Goal: Task Accomplishment & Management: Manage account settings

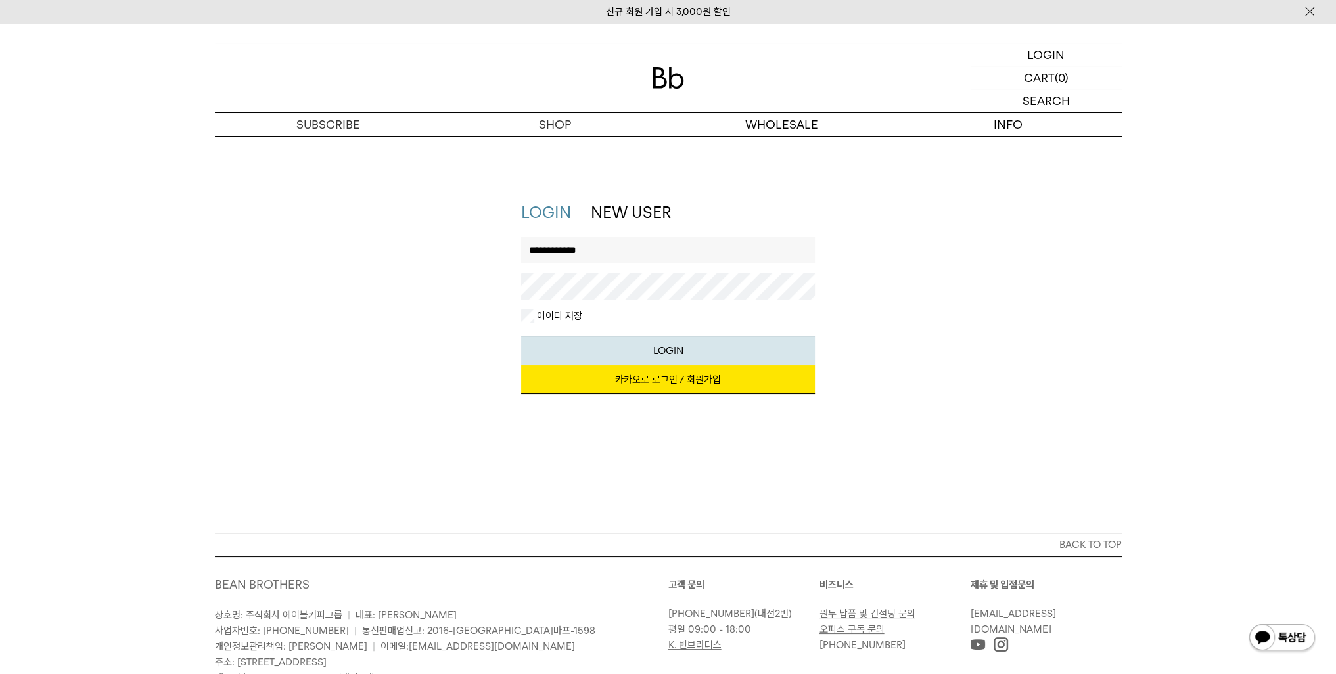
click at [521, 336] on button "LOGIN" at bounding box center [668, 351] width 294 height 30
click at [668, 243] on input "**********" at bounding box center [668, 250] width 294 height 26
type input "**********"
click at [672, 351] on button "LOGIN" at bounding box center [668, 351] width 294 height 30
click at [722, 377] on link "카카오로 로그인 / 회원가입" at bounding box center [668, 379] width 294 height 29
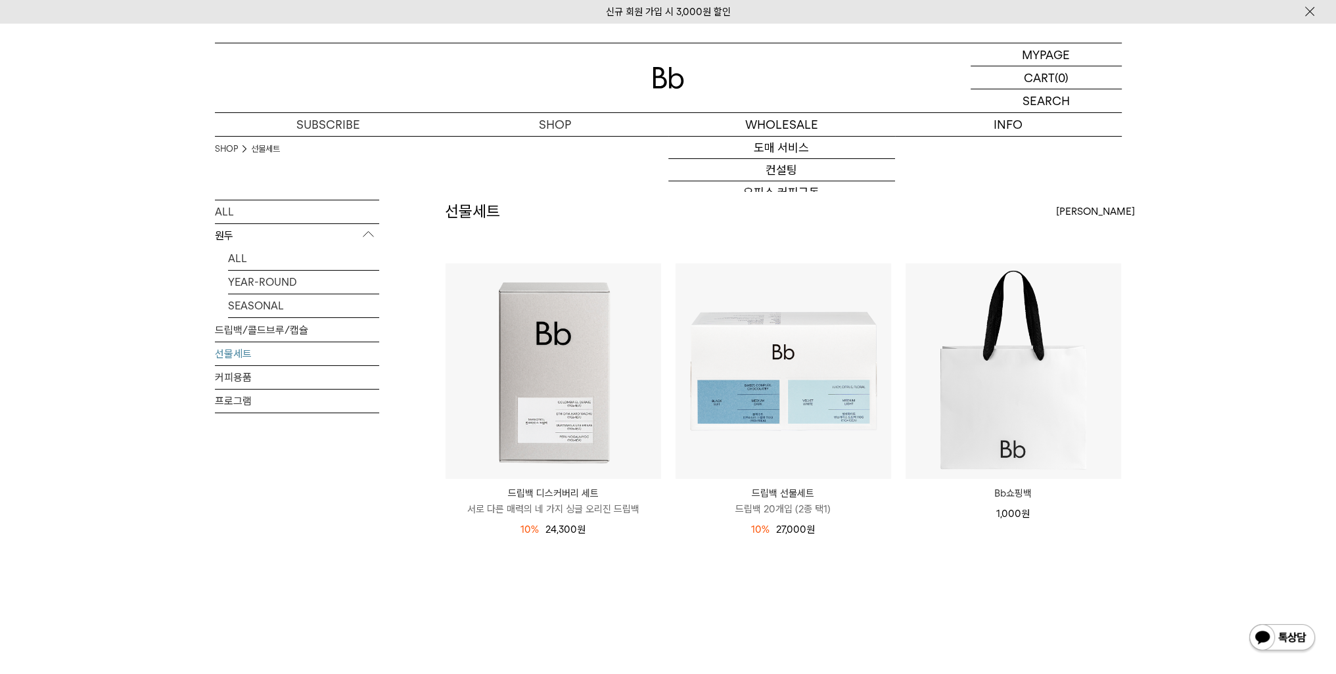
click at [680, 80] on img at bounding box center [669, 78] width 32 height 22
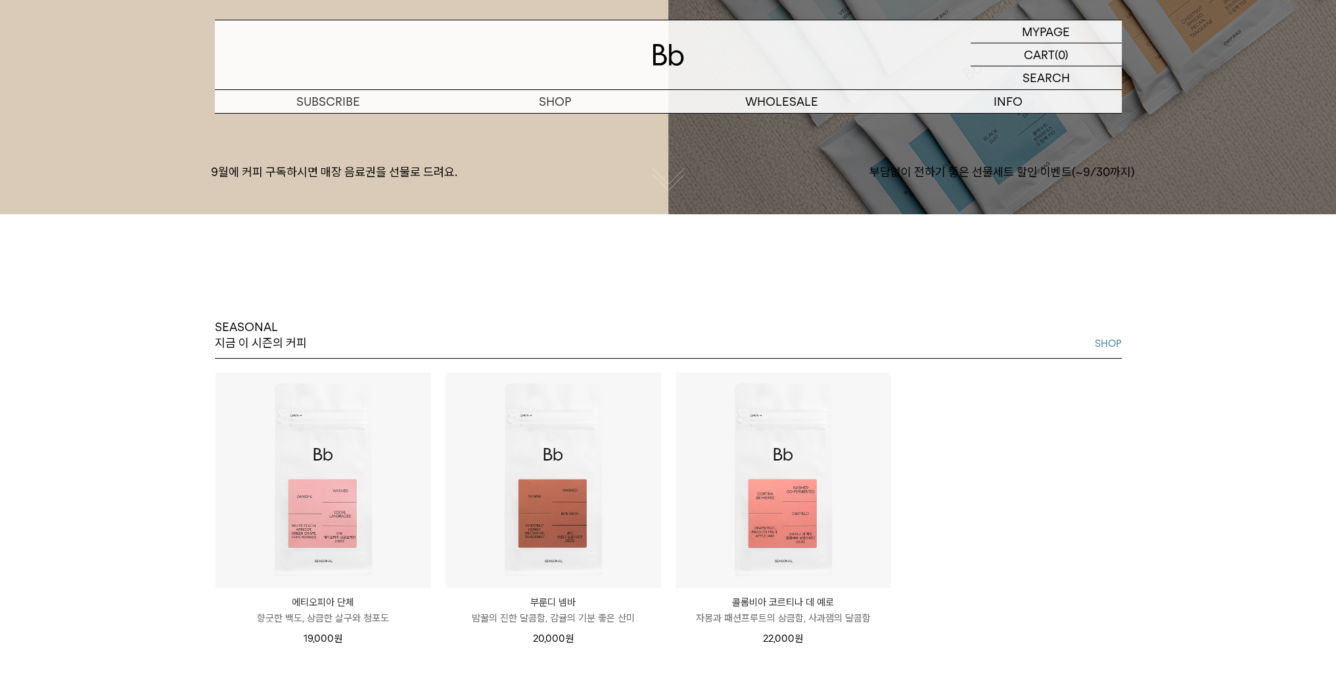
scroll to position [66, 0]
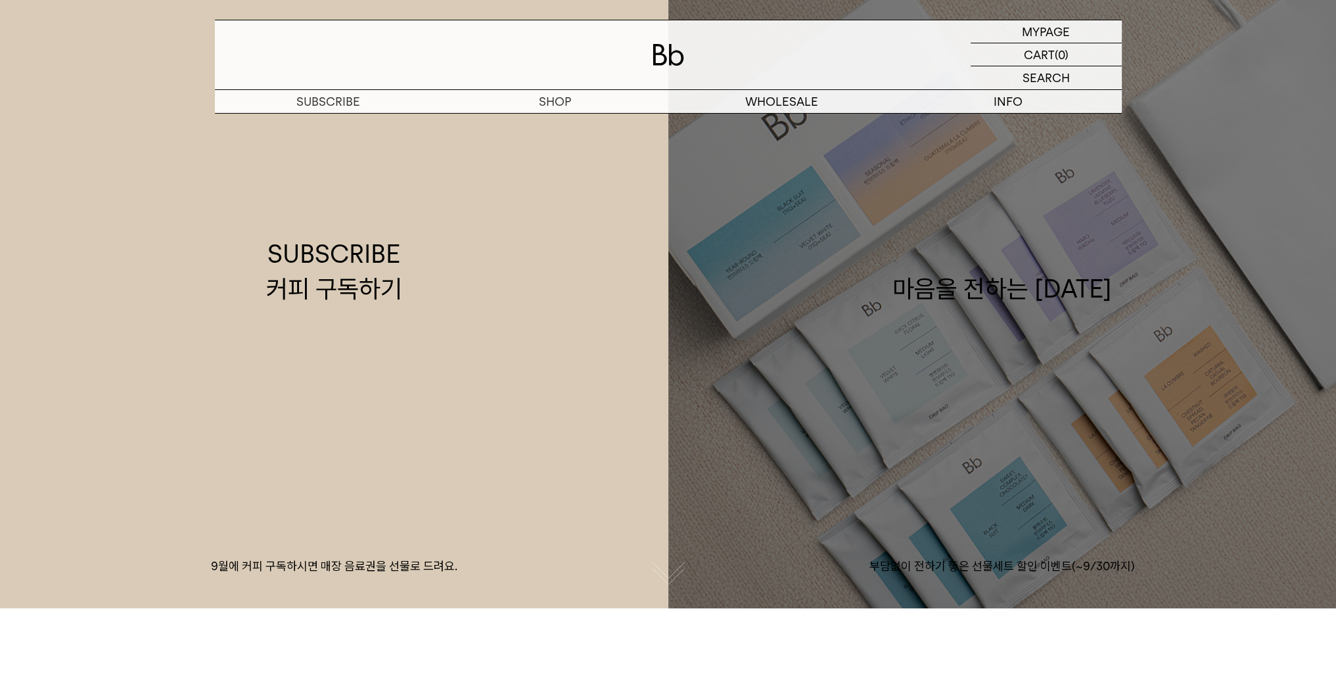
click at [964, 265] on div "마음을 전하는 추석" at bounding box center [1003, 272] width 220 height 70
click at [964, 264] on div "마음을 전하는 추석" at bounding box center [1003, 272] width 220 height 70
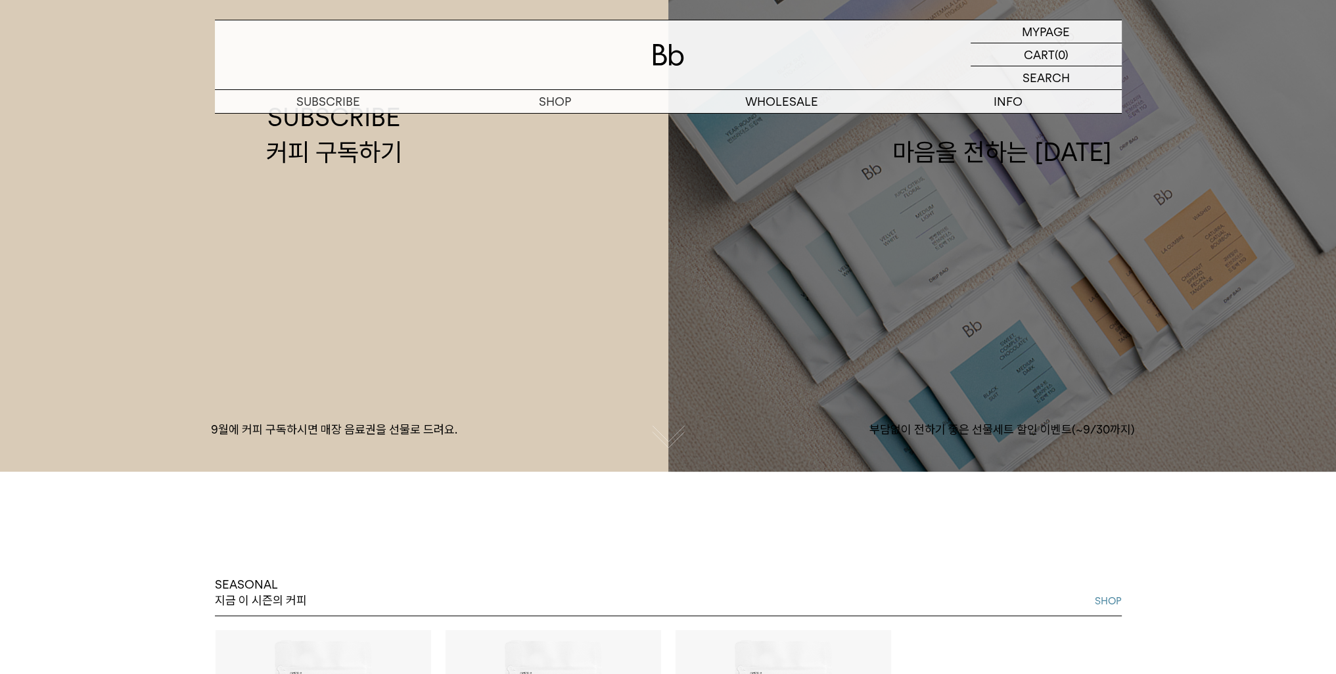
scroll to position [0, 0]
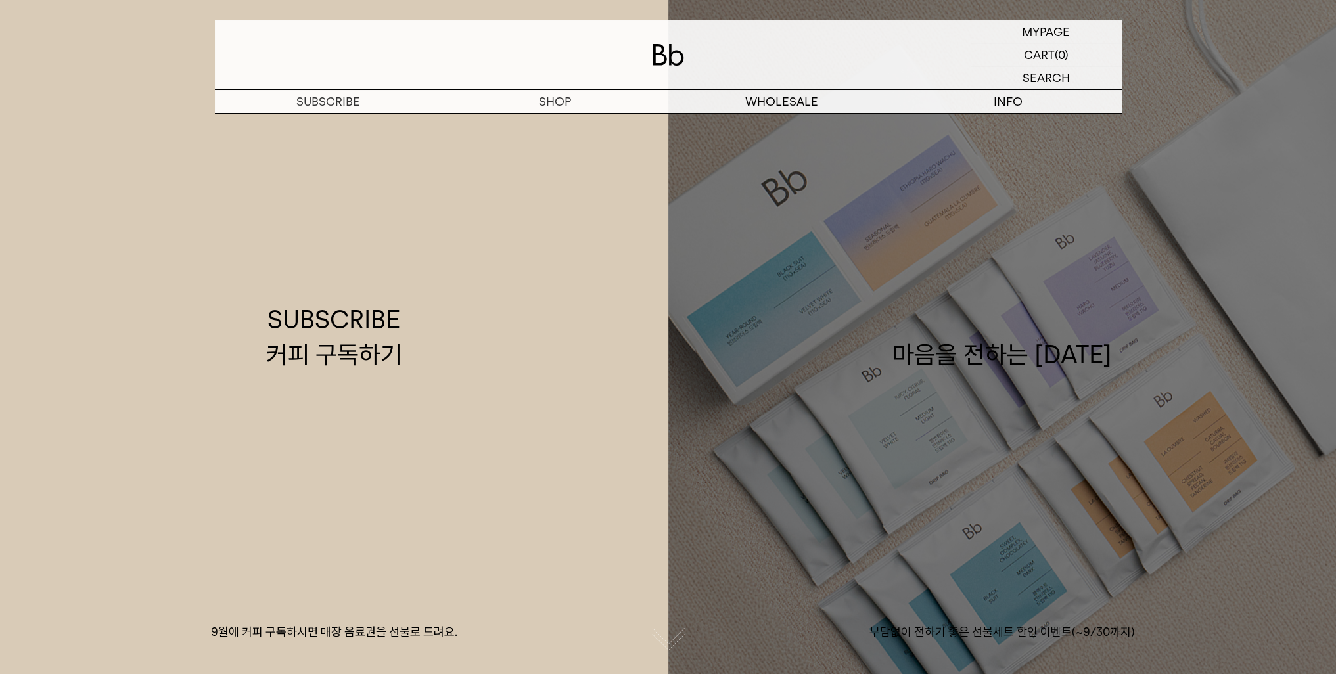
click at [968, 639] on p "부담없이 전하기 좋은 선물세트 할인 이벤트(~9/30까지)" at bounding box center [1003, 632] width 669 height 16
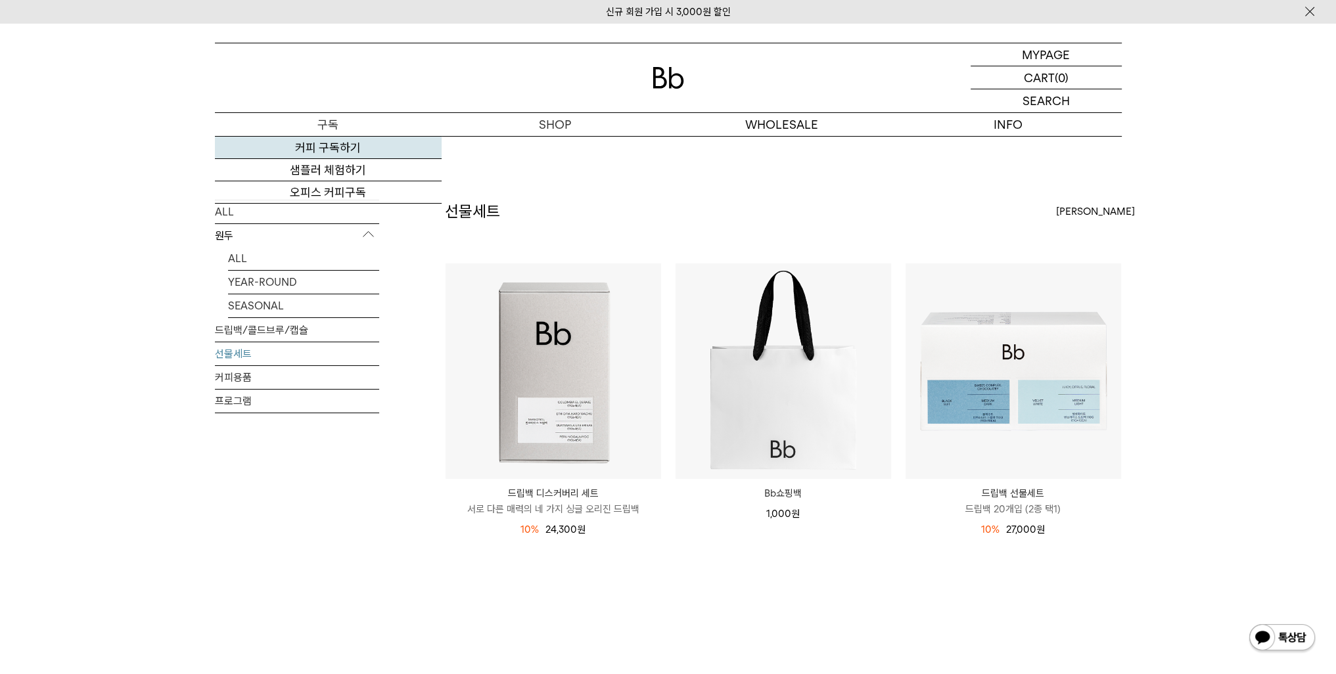
click at [329, 141] on link "커피 구독하기" at bounding box center [328, 148] width 227 height 22
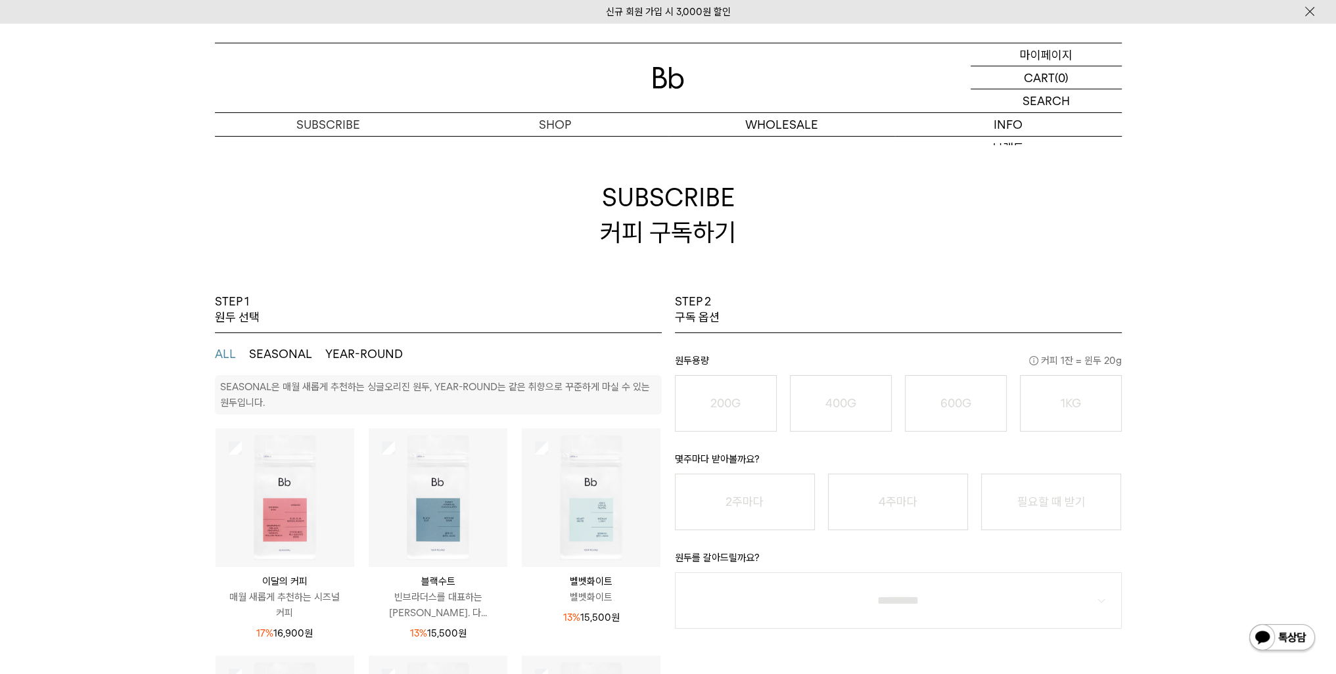
click at [1061, 47] on p "마이페이지" at bounding box center [1046, 54] width 53 height 22
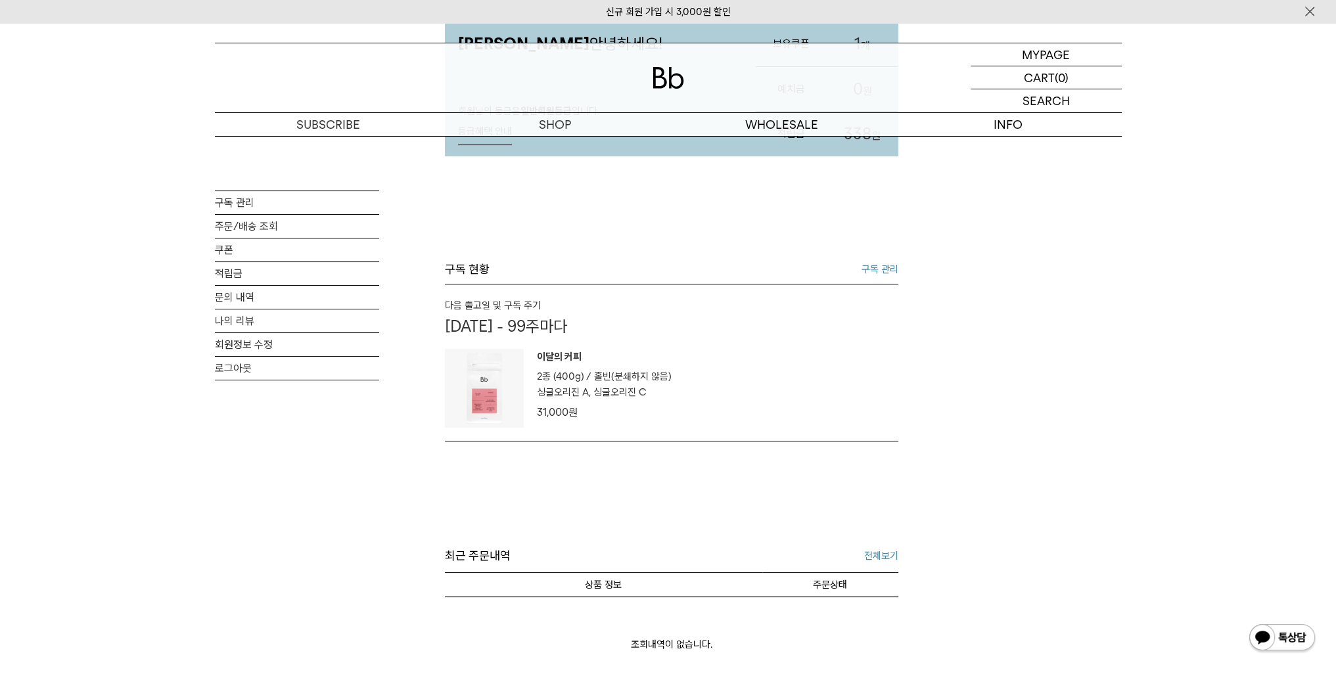
scroll to position [131, 0]
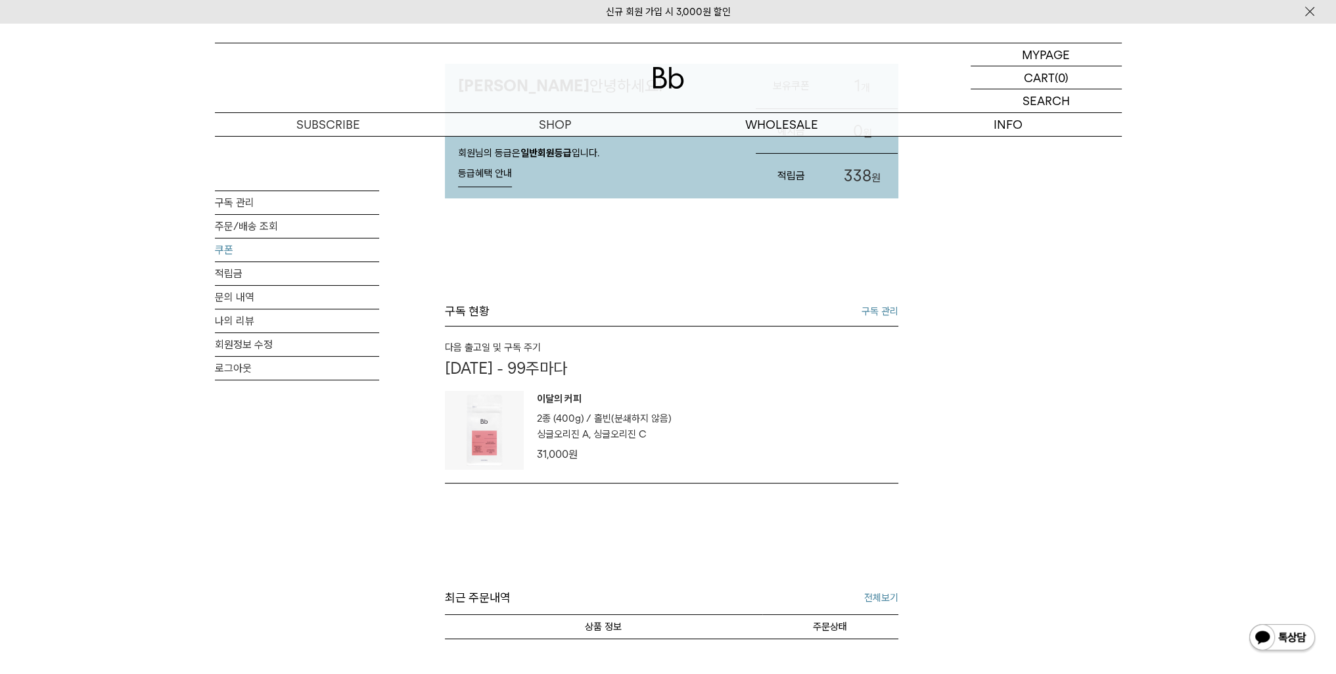
click at [221, 245] on link "쿠폰" at bounding box center [297, 250] width 164 height 23
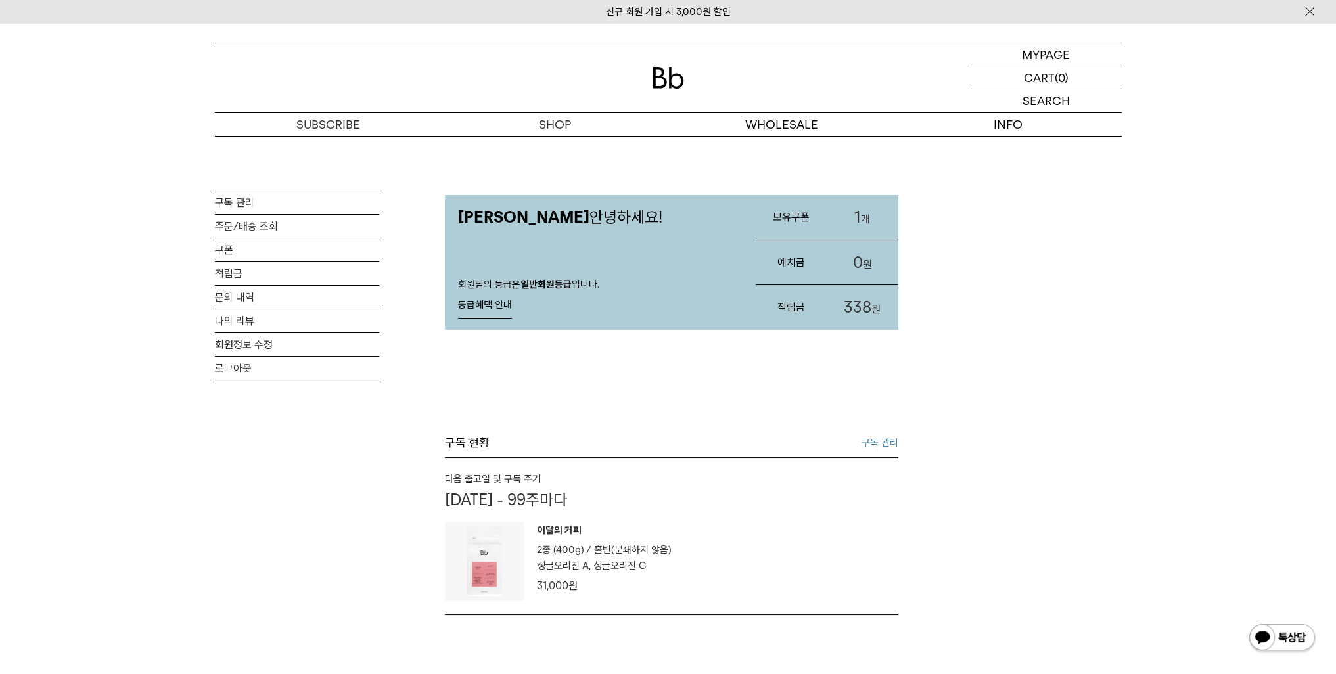
drag, startPoint x: 312, startPoint y: 150, endPoint x: 229, endPoint y: 123, distance: 87.1
click at [230, 122] on link "SUBSCRIBE 구독" at bounding box center [328, 124] width 227 height 23
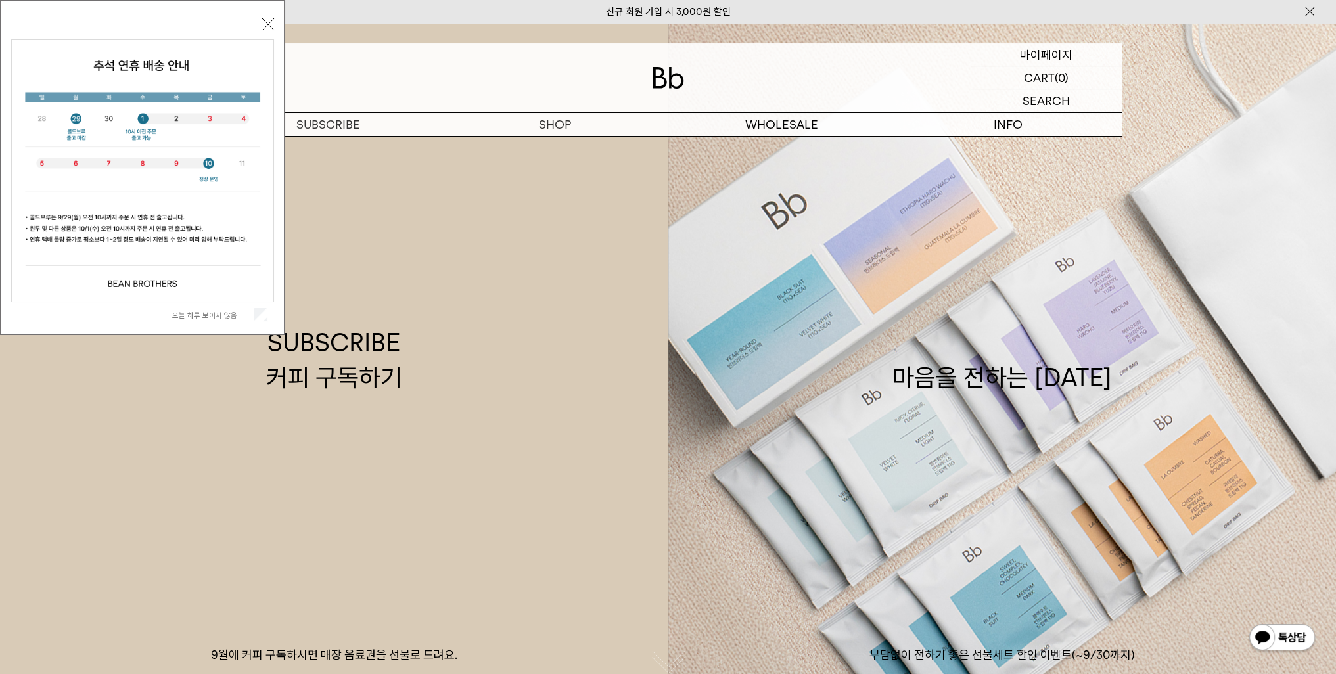
click at [1031, 55] on p "마이페이지" at bounding box center [1046, 54] width 53 height 22
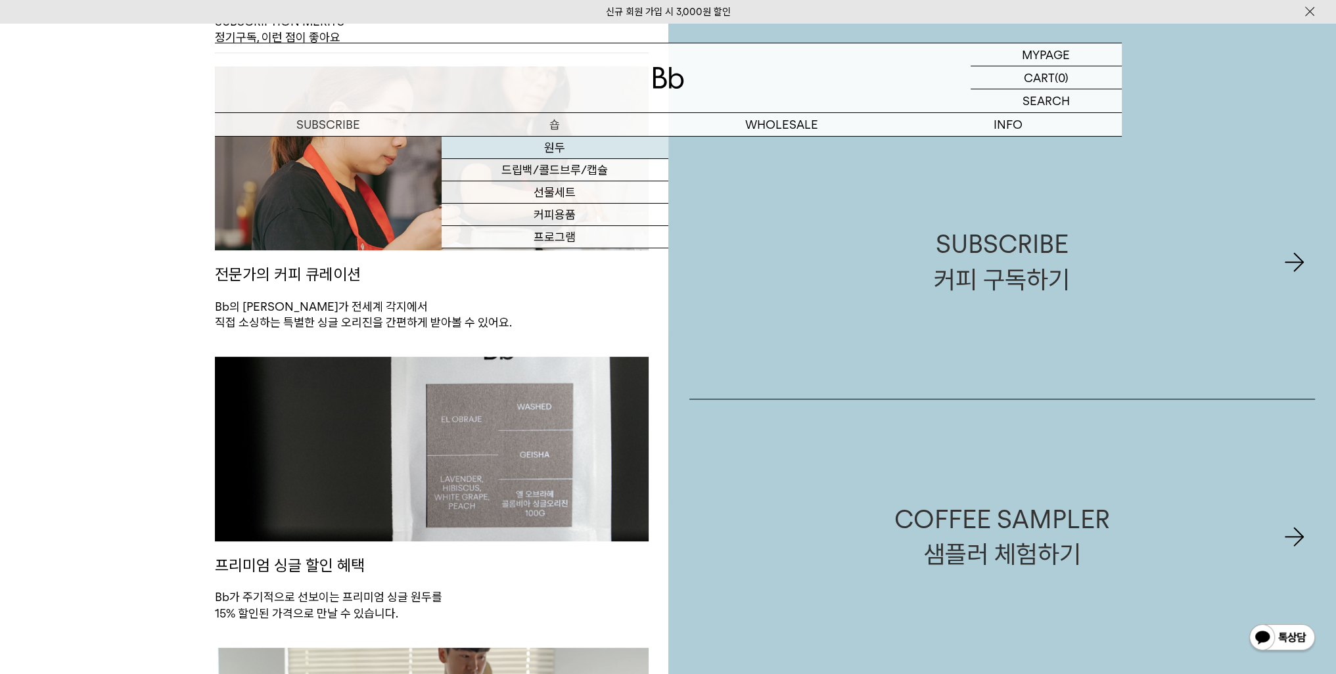
click at [557, 143] on link "원두" at bounding box center [555, 148] width 227 height 22
click at [523, 151] on link "원두" at bounding box center [555, 148] width 227 height 22
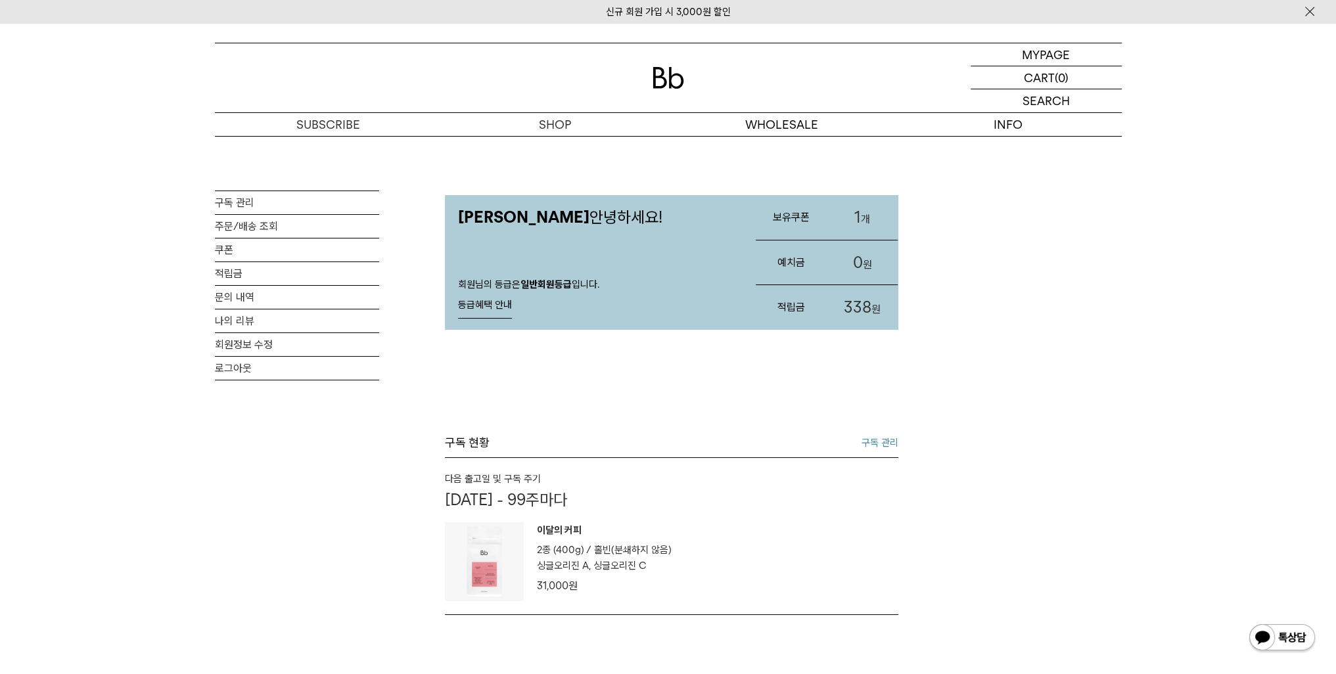
click at [563, 532] on p "이달의 커피" at bounding box center [604, 533] width 135 height 20
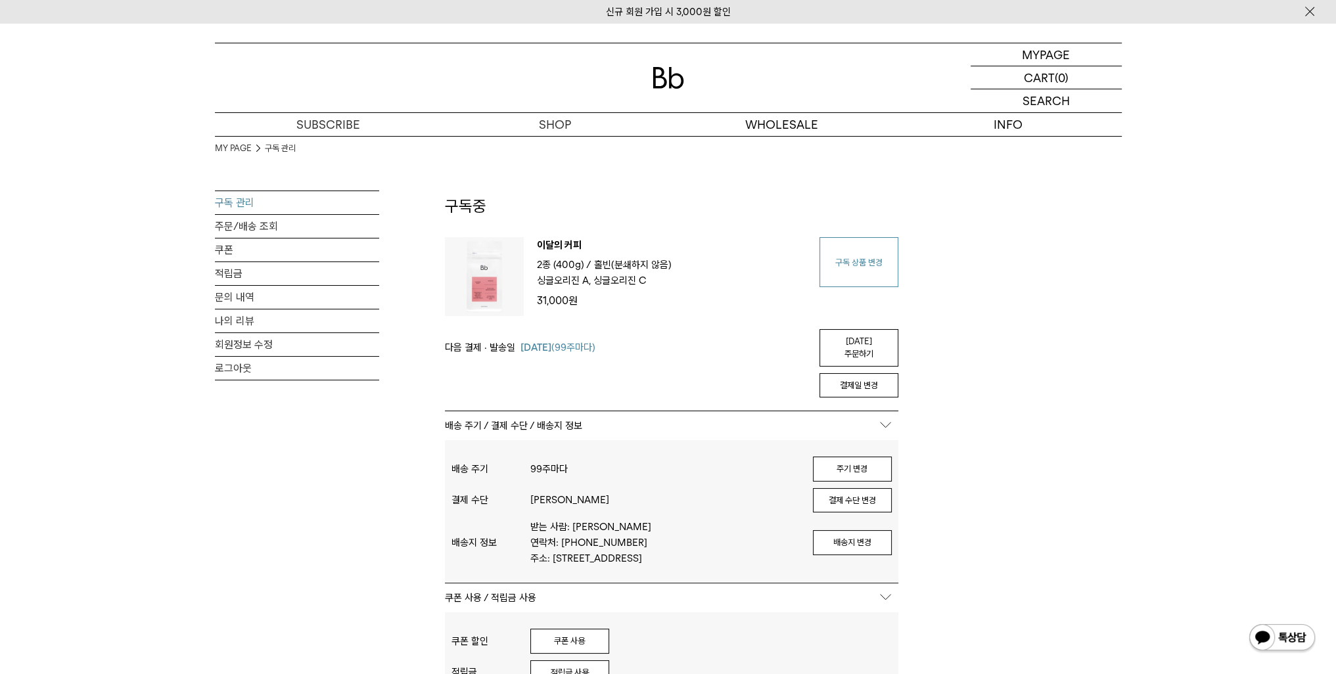
click at [875, 266] on link "구독 상품 변경" at bounding box center [859, 262] width 79 height 50
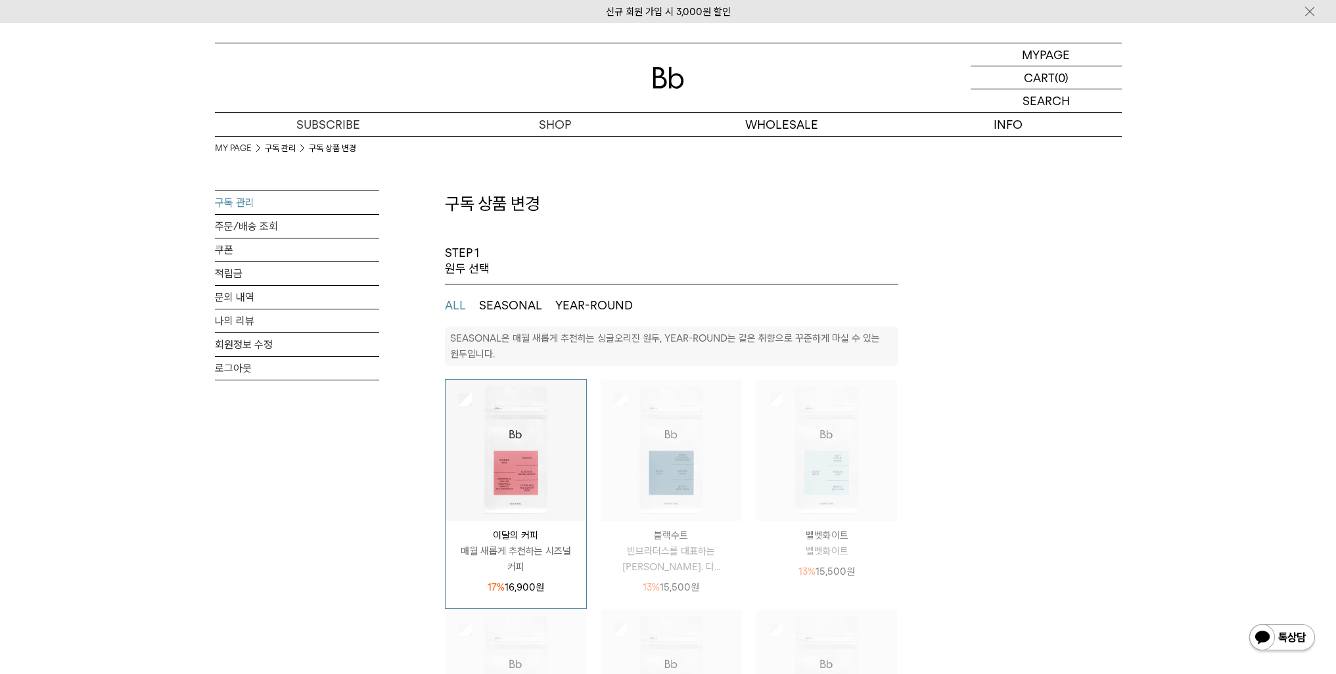
select select "**"
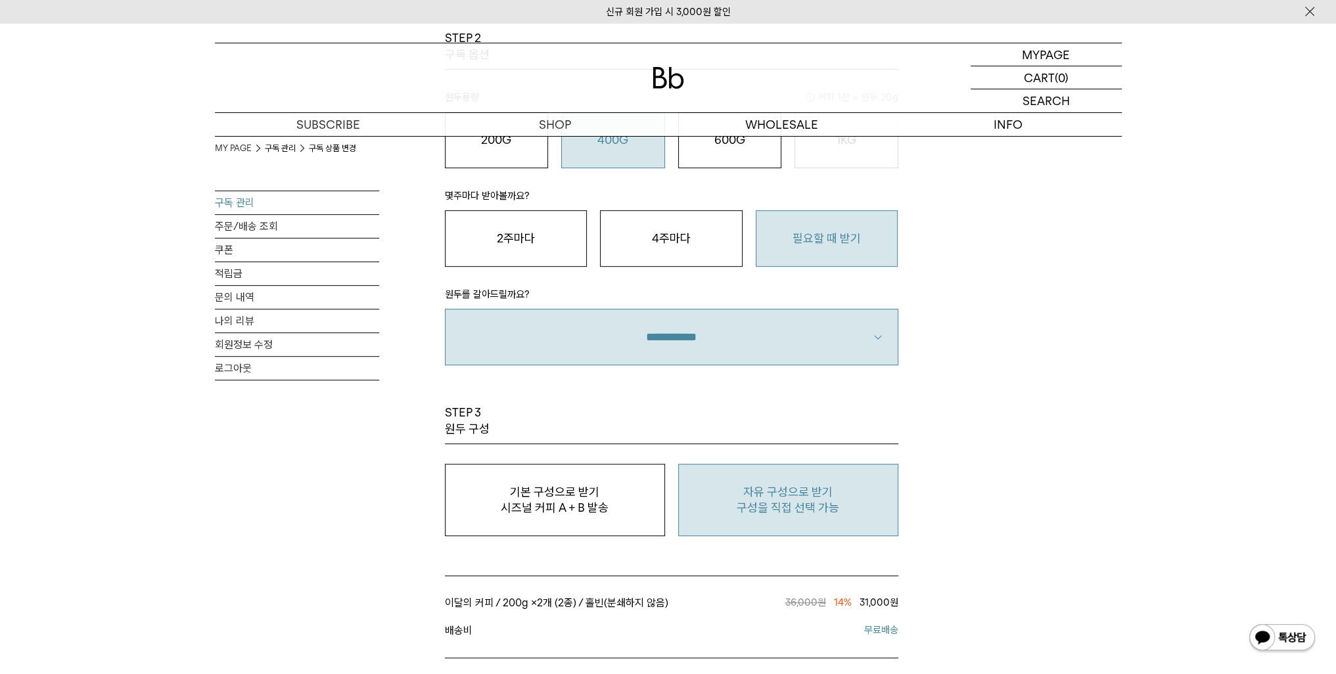
scroll to position [855, 0]
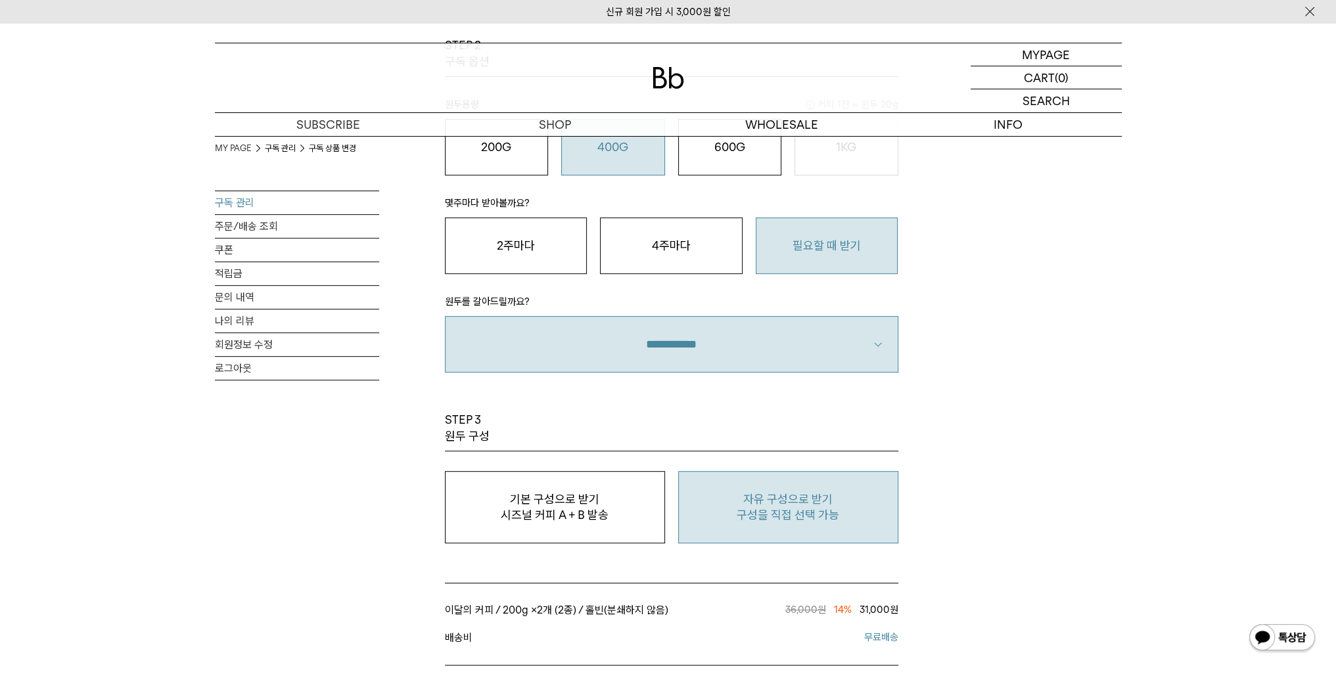
click at [769, 498] on p "자유 구성으로 받기" at bounding box center [789, 500] width 206 height 16
type input "*"
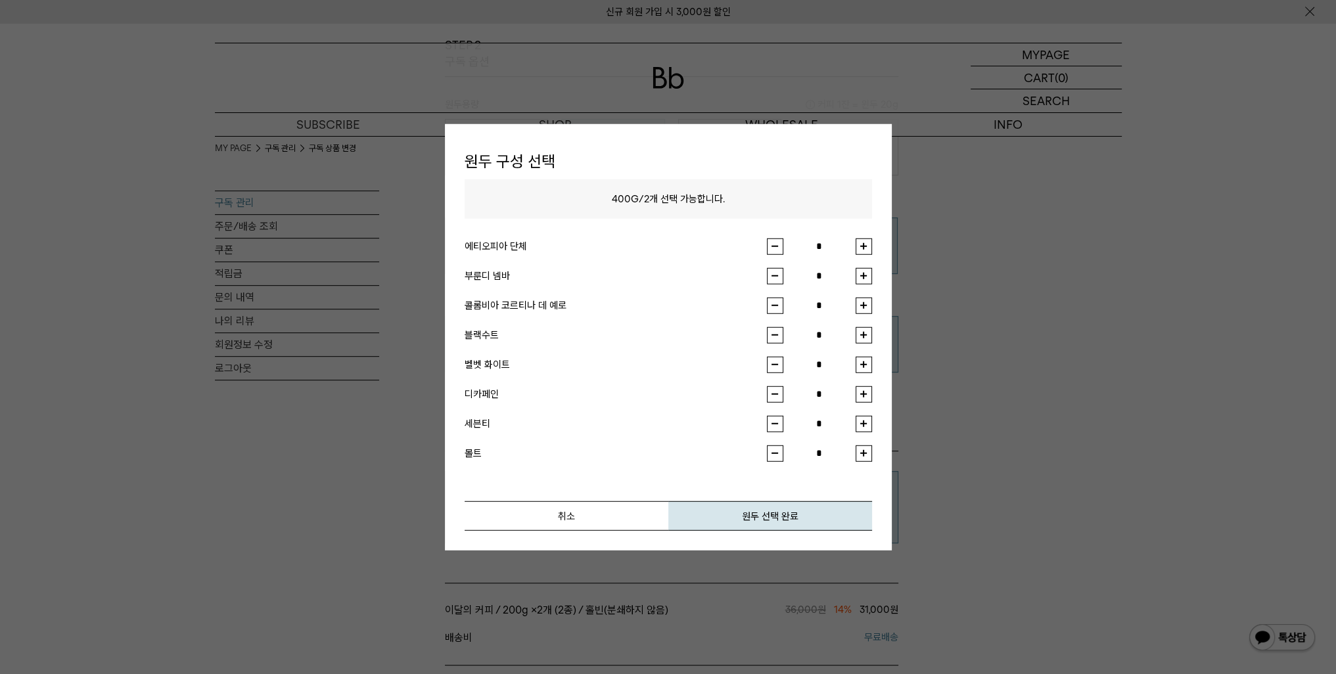
click at [862, 280] on button "button" at bounding box center [864, 276] width 16 height 16
type input "*"
click at [863, 307] on button "button" at bounding box center [864, 305] width 16 height 16
type input "*"
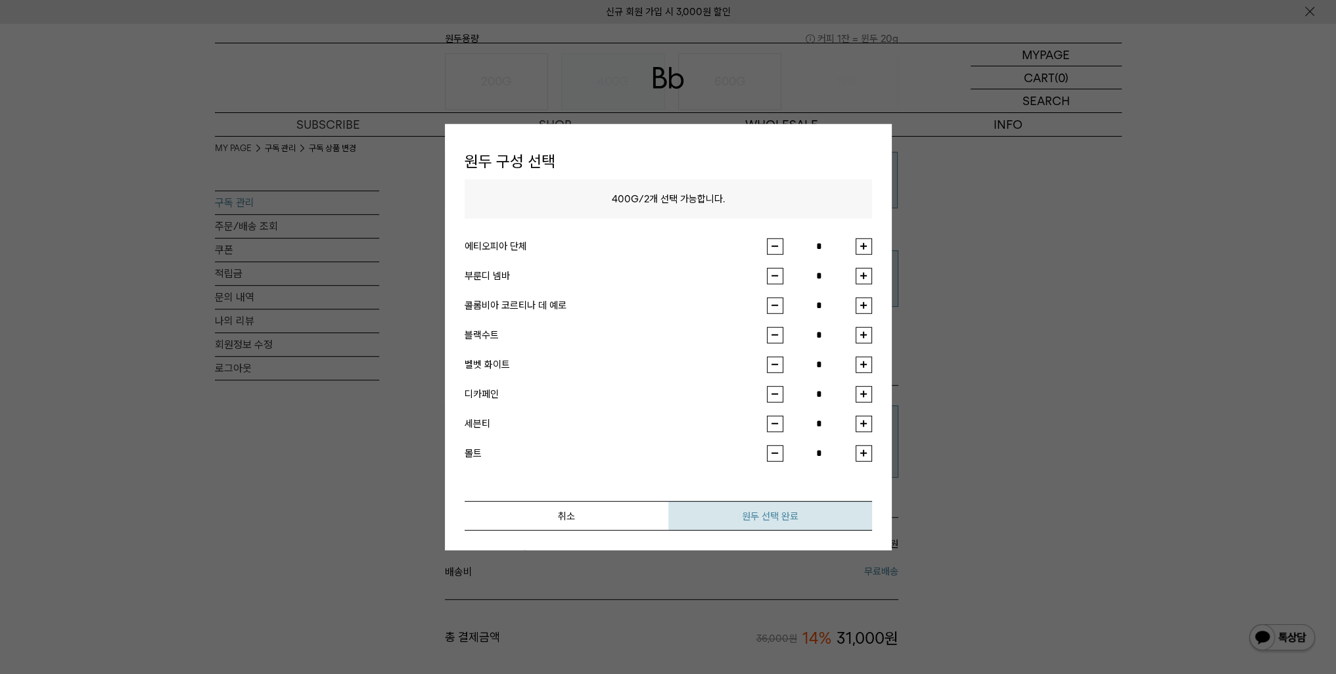
click at [747, 517] on button "원두 선택 완료" at bounding box center [771, 516] width 204 height 30
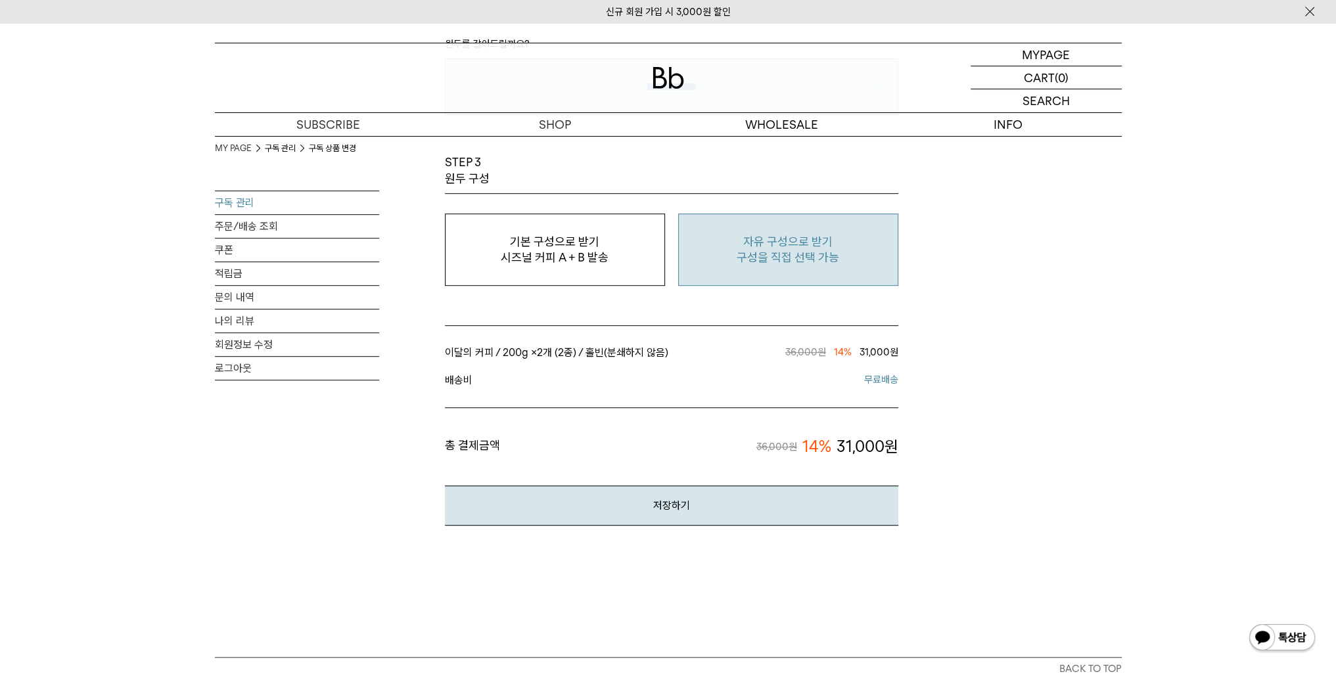
scroll to position [1117, 0]
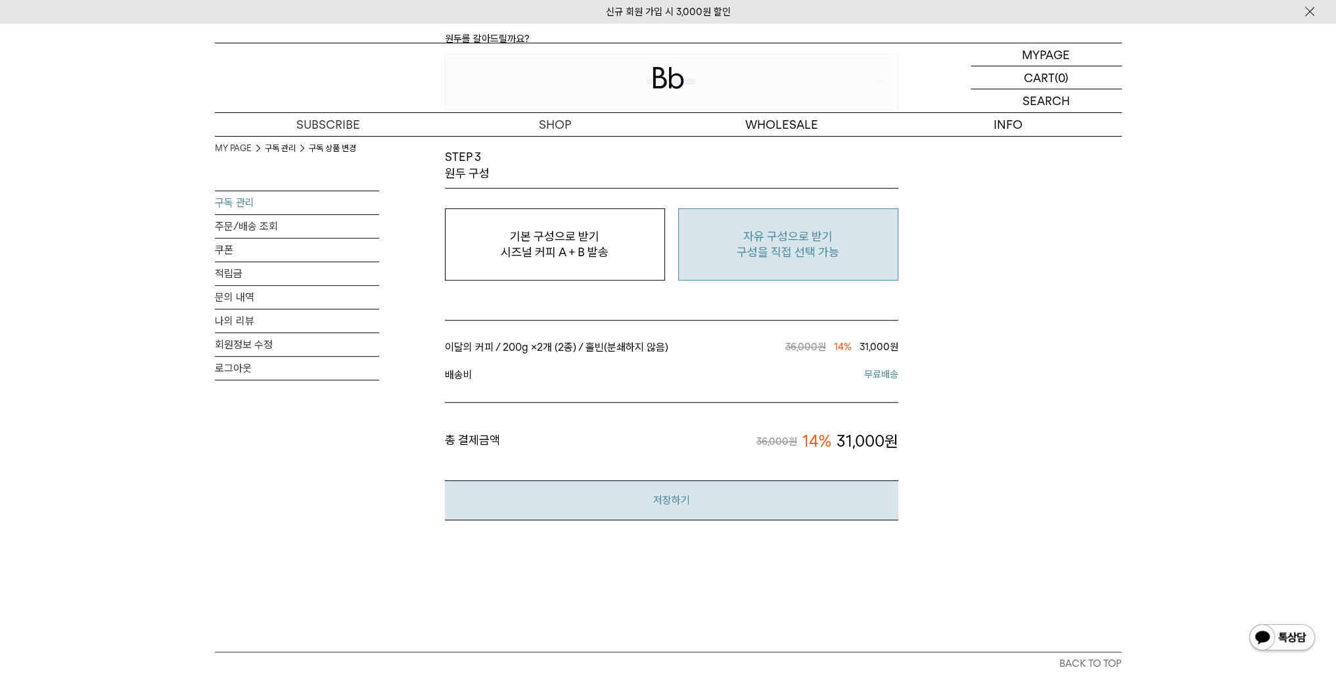
click at [718, 490] on button "저장하기" at bounding box center [672, 501] width 454 height 40
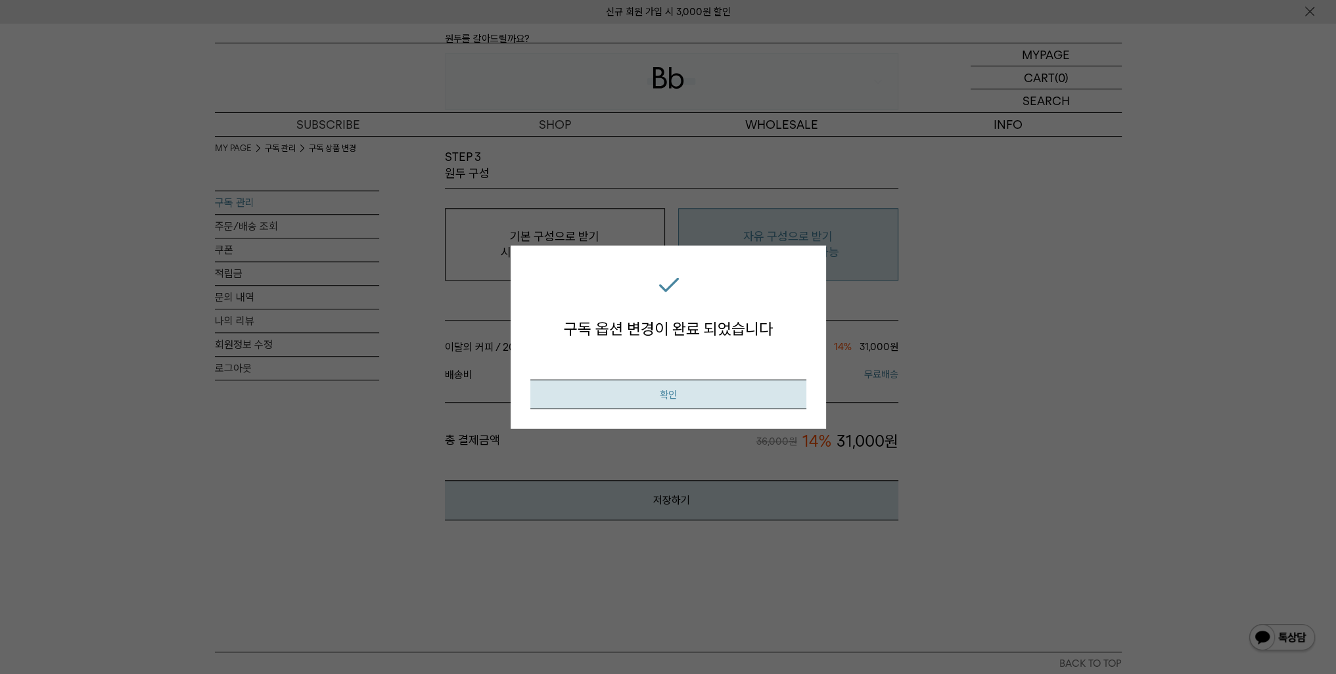
click at [725, 396] on button "확인" at bounding box center [668, 394] width 276 height 30
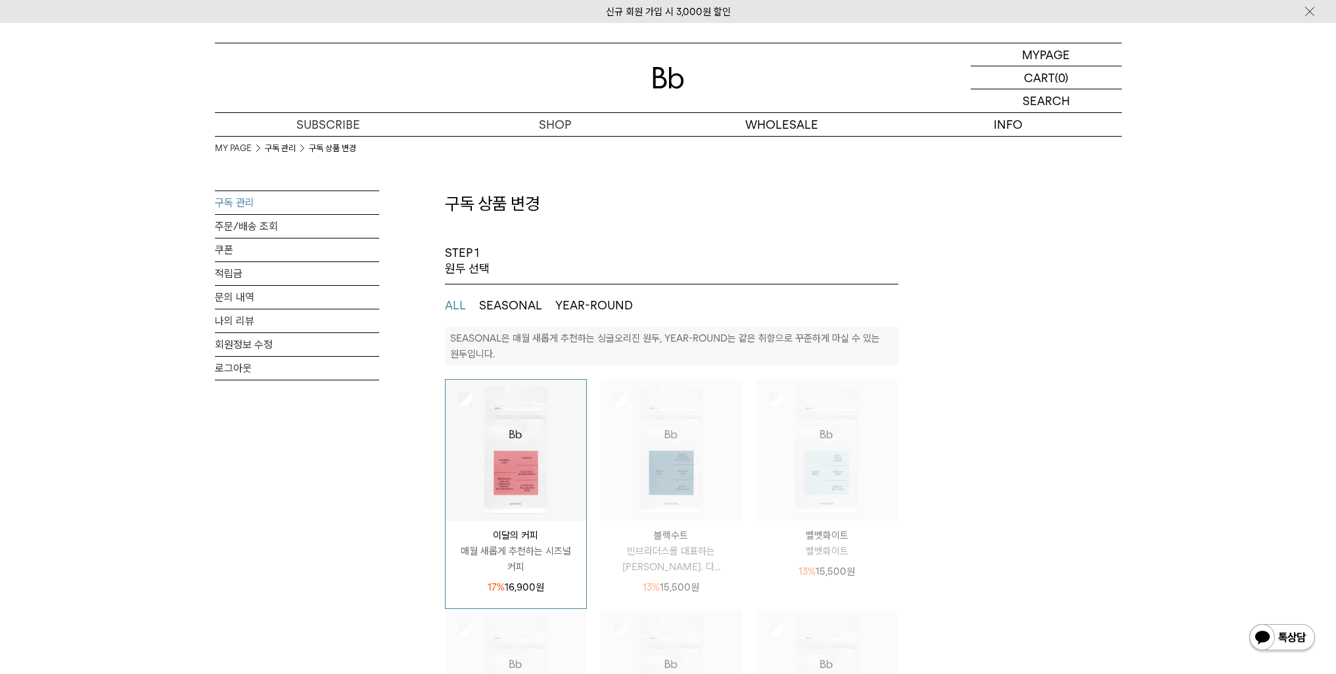
select select "**"
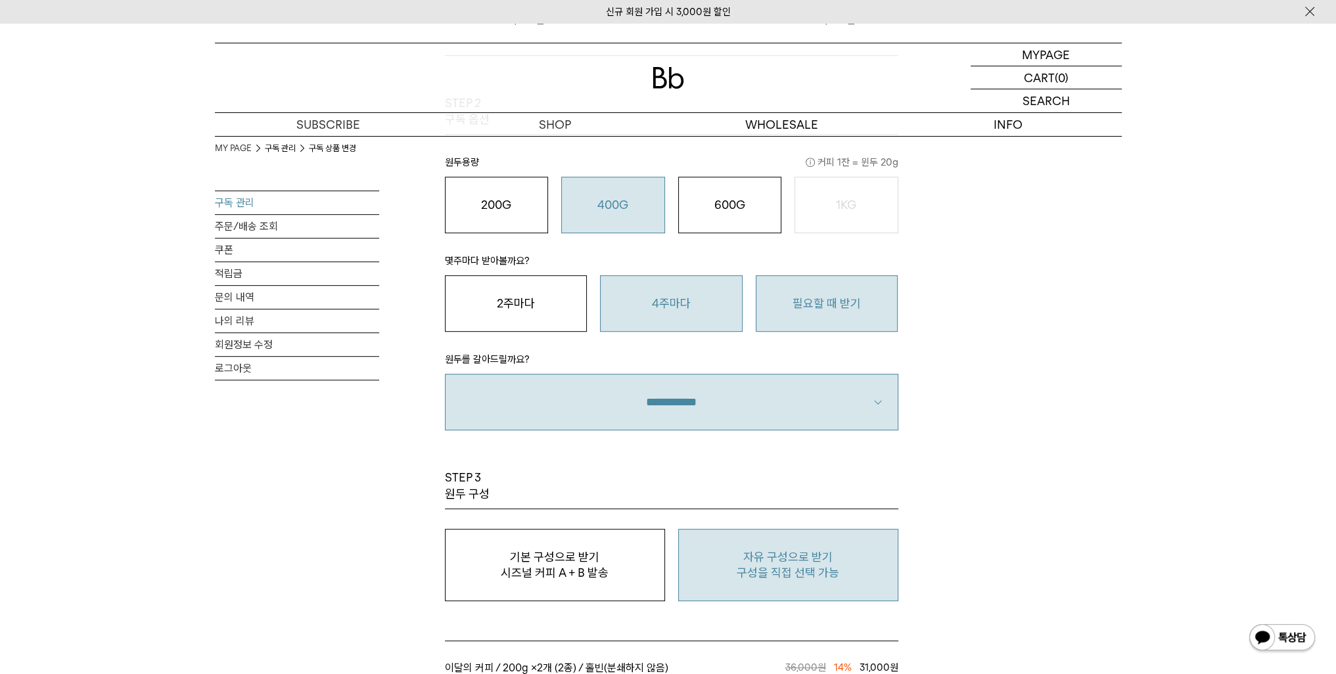
scroll to position [592, 0]
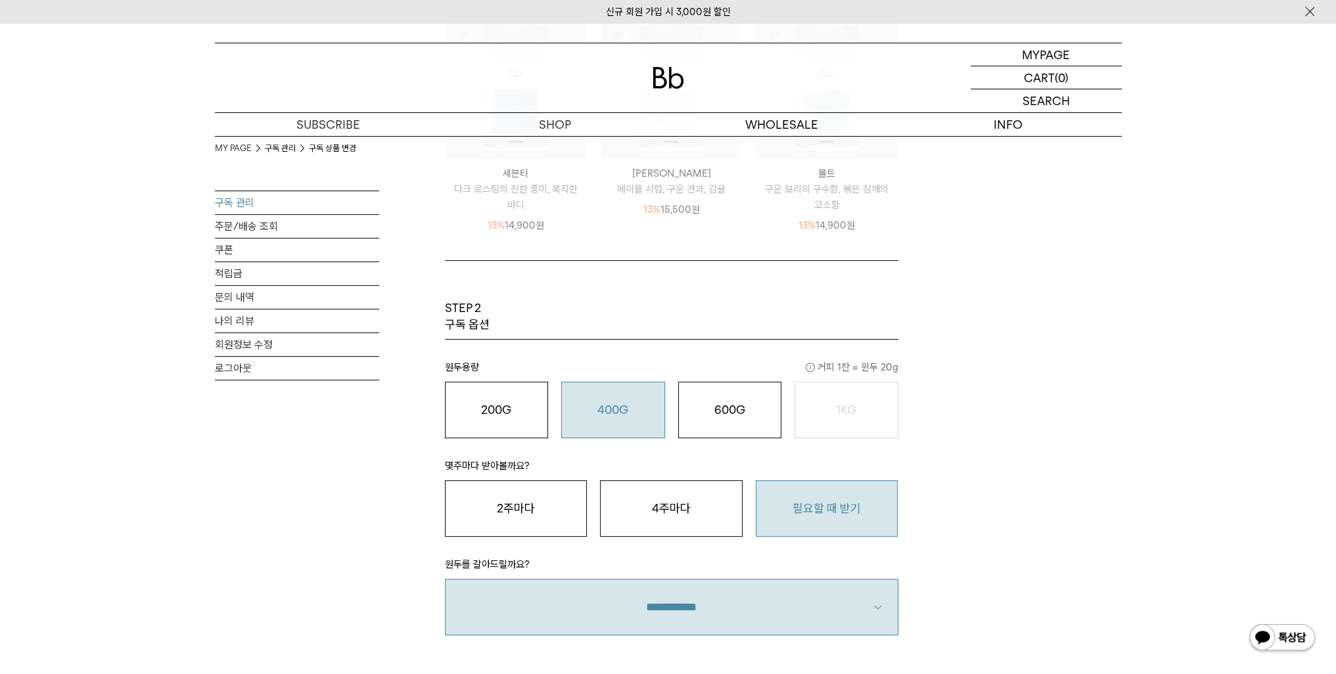
click at [250, 205] on link "구독 관리" at bounding box center [297, 202] width 164 height 23
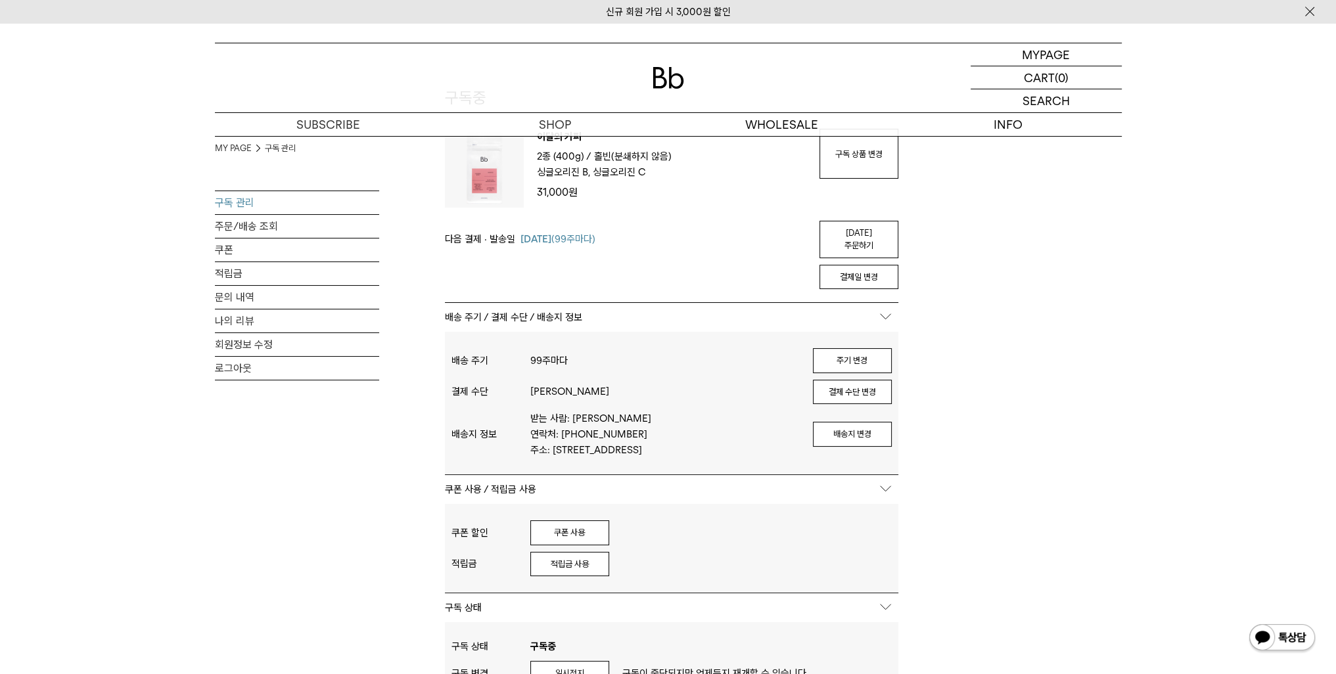
scroll to position [131, 0]
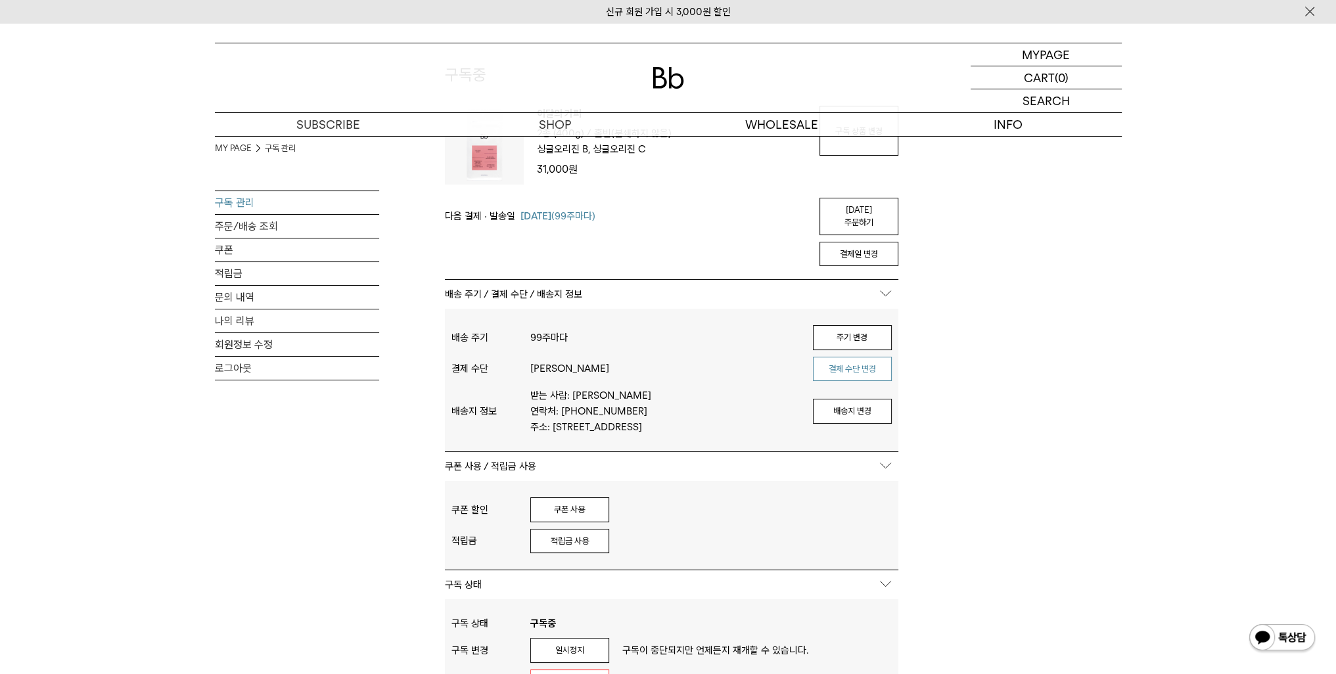
click at [850, 358] on button "결제 수단 변경" at bounding box center [852, 369] width 79 height 25
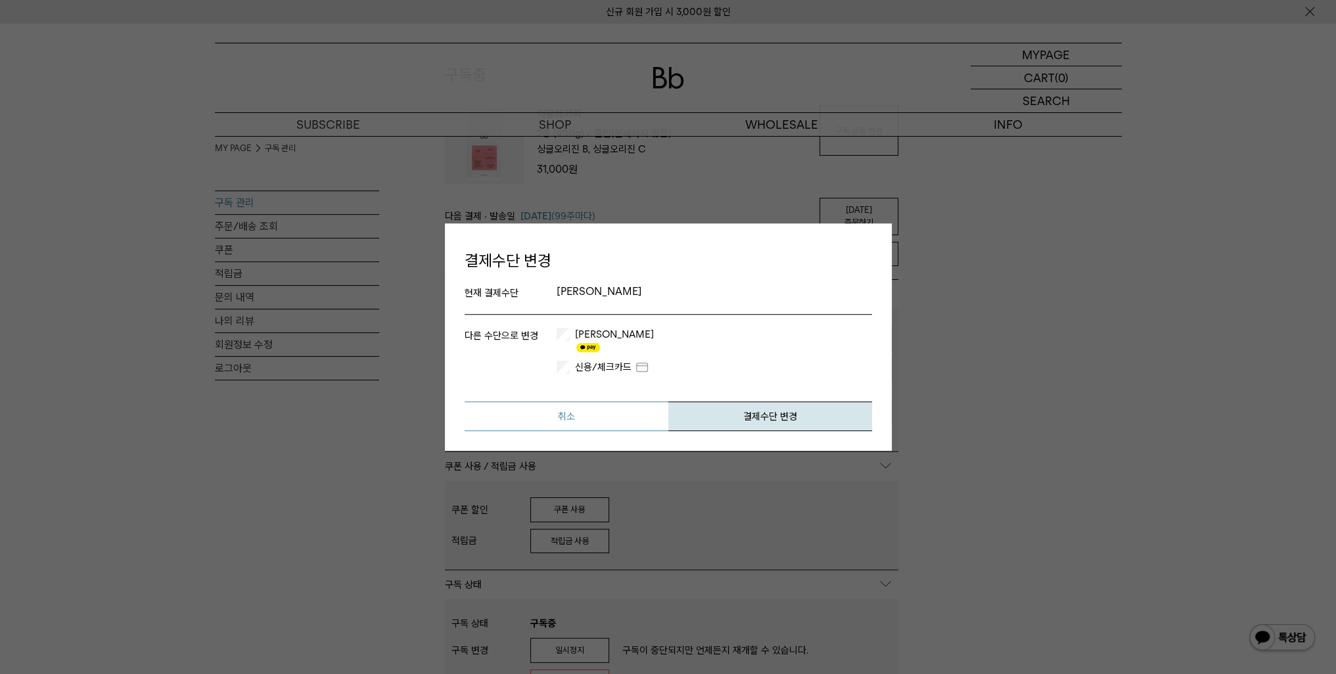
click at [582, 406] on button "취소" at bounding box center [567, 417] width 204 height 30
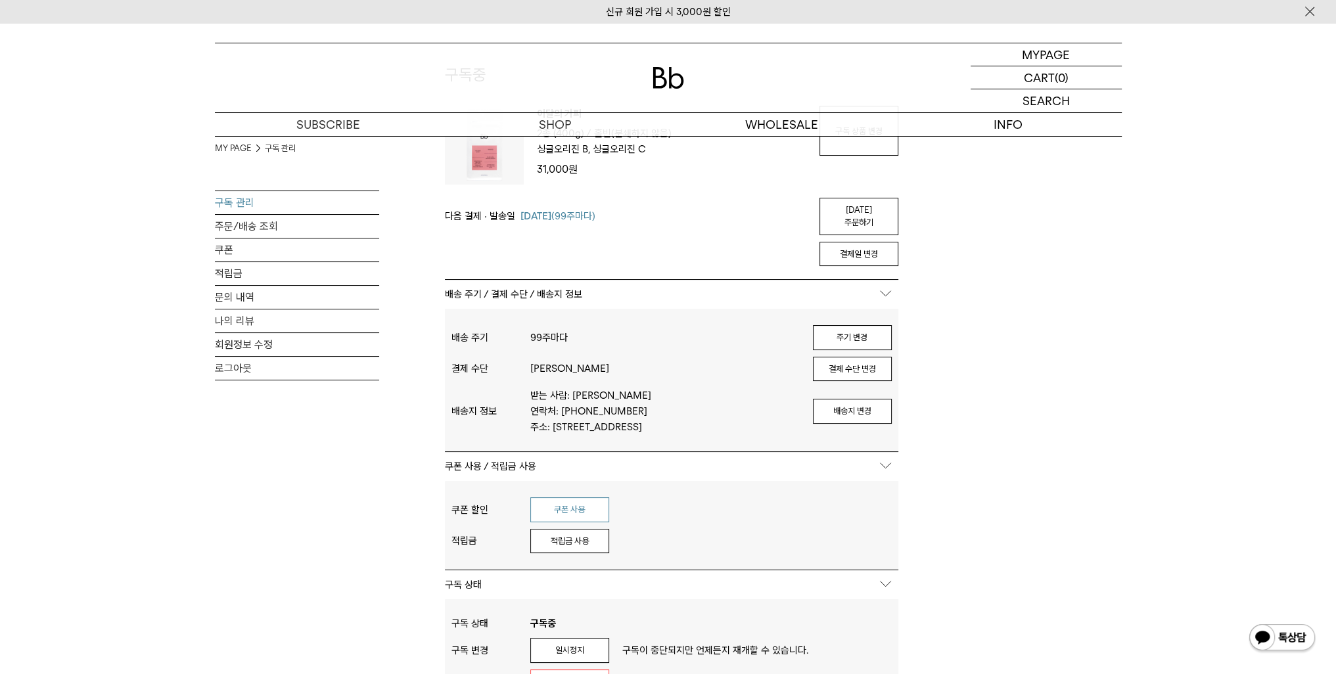
click at [593, 509] on button "쿠폰 사용" at bounding box center [569, 510] width 79 height 25
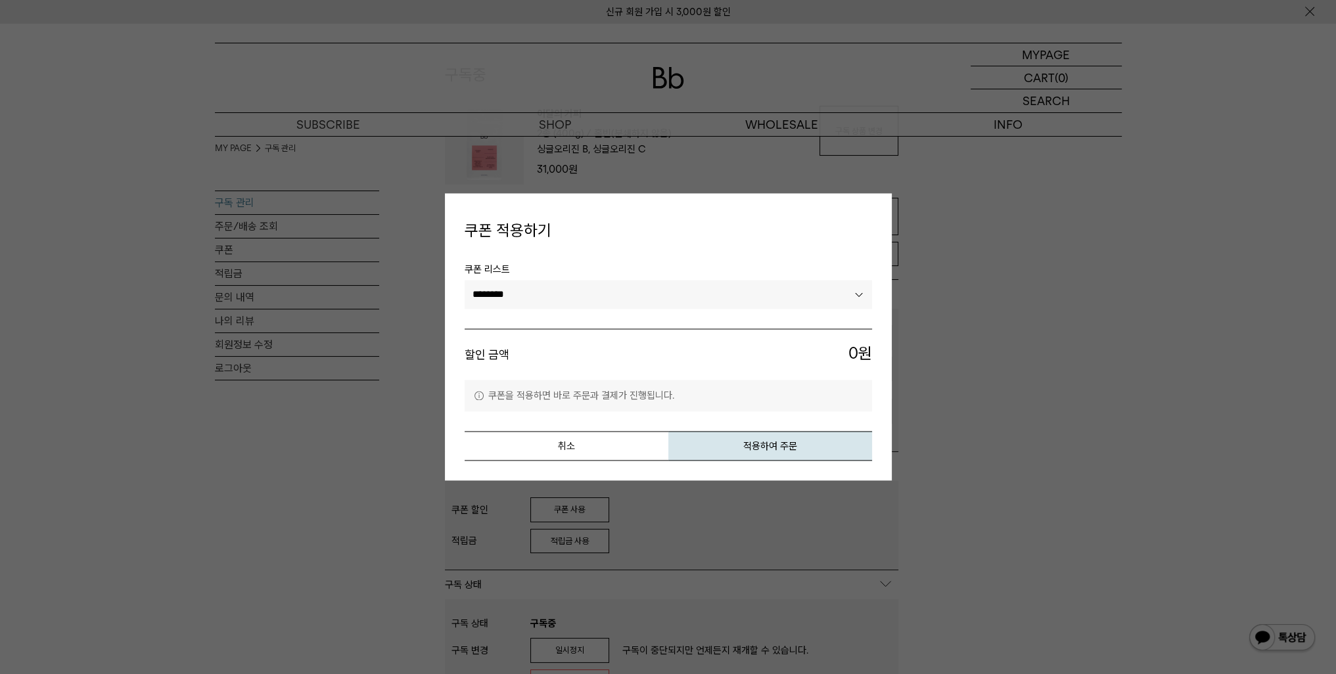
click at [572, 301] on select "******** ********" at bounding box center [669, 294] width 408 height 29
select select "*******"
click at [465, 280] on select "******** ********" at bounding box center [669, 294] width 408 height 29
click at [751, 440] on button "적용하여 주문" at bounding box center [771, 447] width 204 height 30
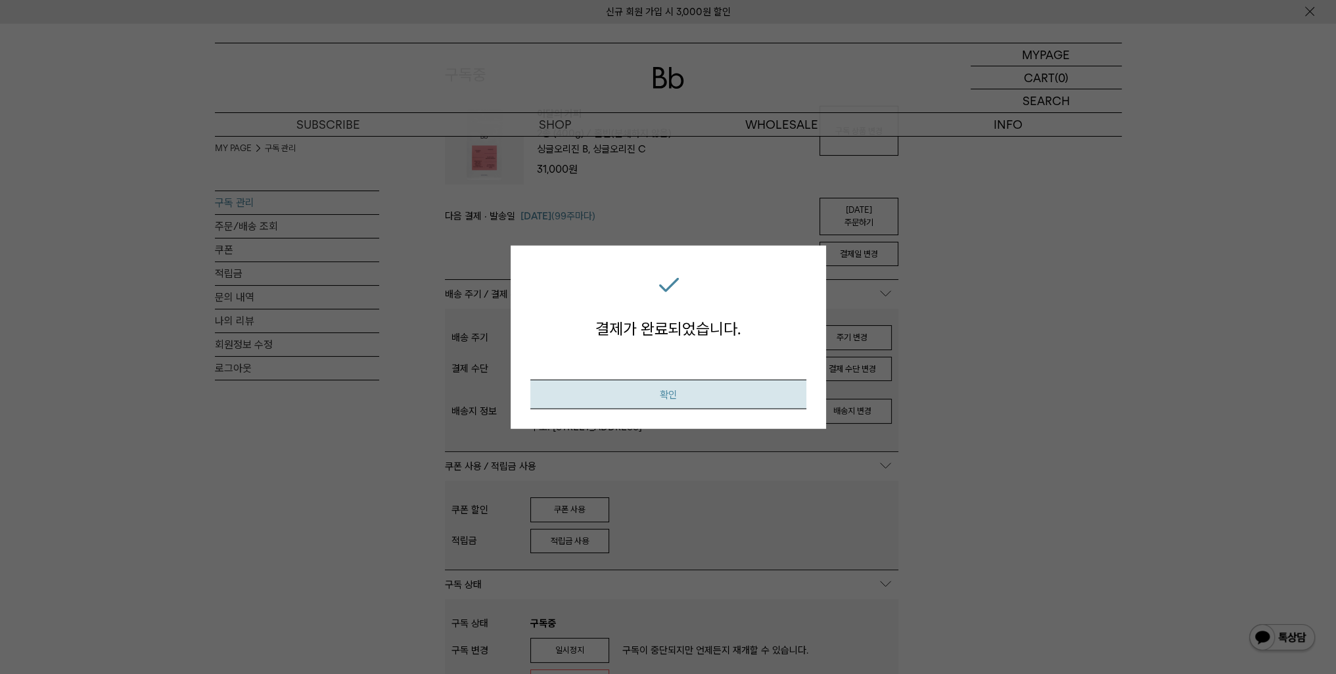
click at [774, 394] on button "확인" at bounding box center [668, 394] width 276 height 30
